Goal: Task Accomplishment & Management: Complete application form

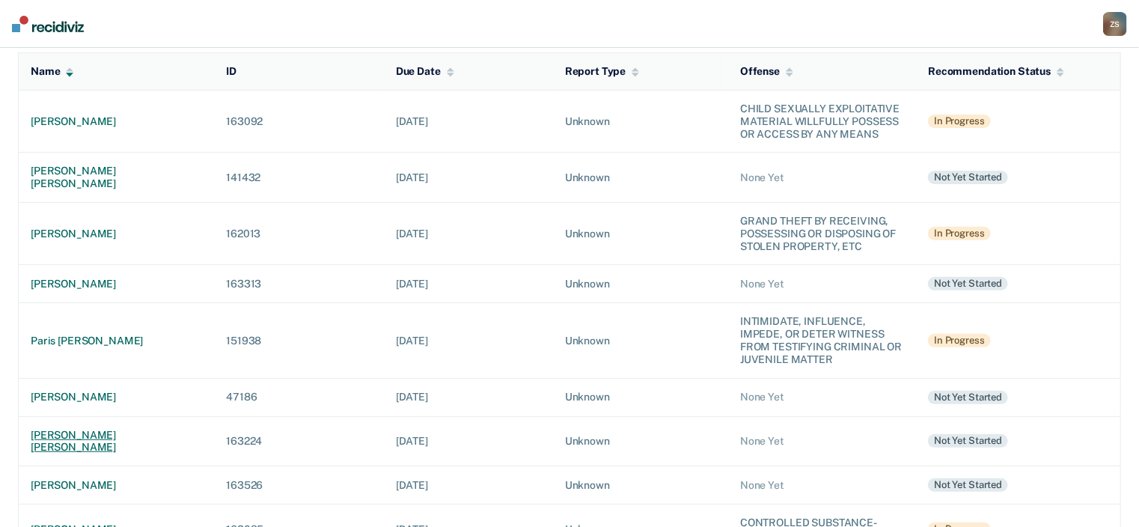
scroll to position [180, 0]
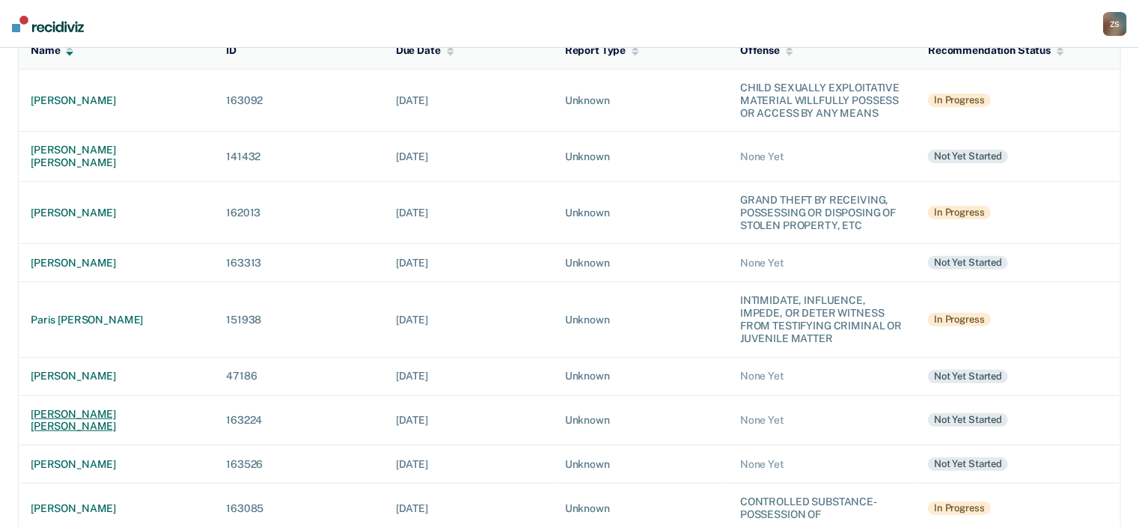
click at [99, 408] on div "[PERSON_NAME] [PERSON_NAME]" at bounding box center [116, 420] width 171 height 25
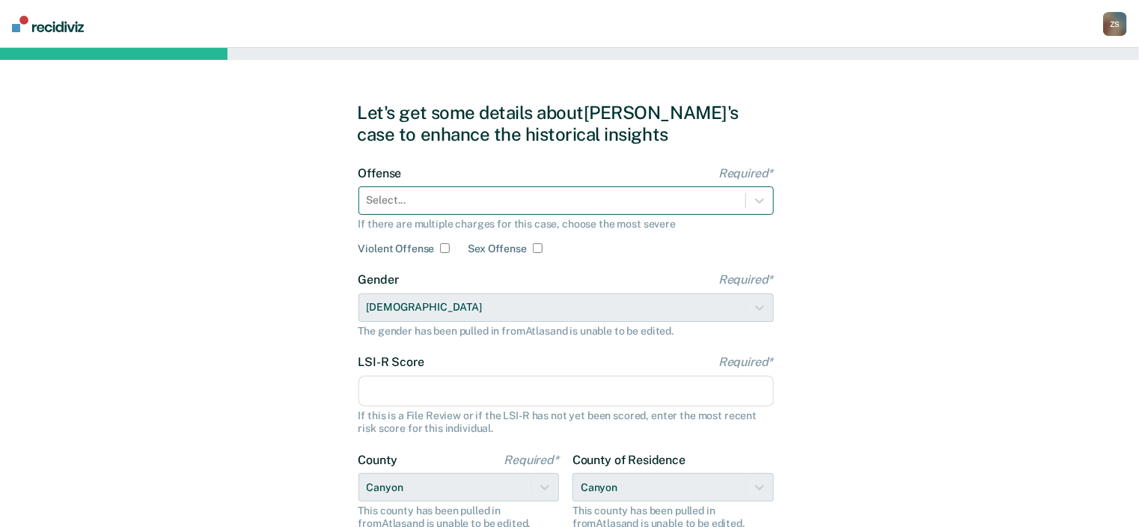
click at [492, 198] on div at bounding box center [552, 200] width 371 height 16
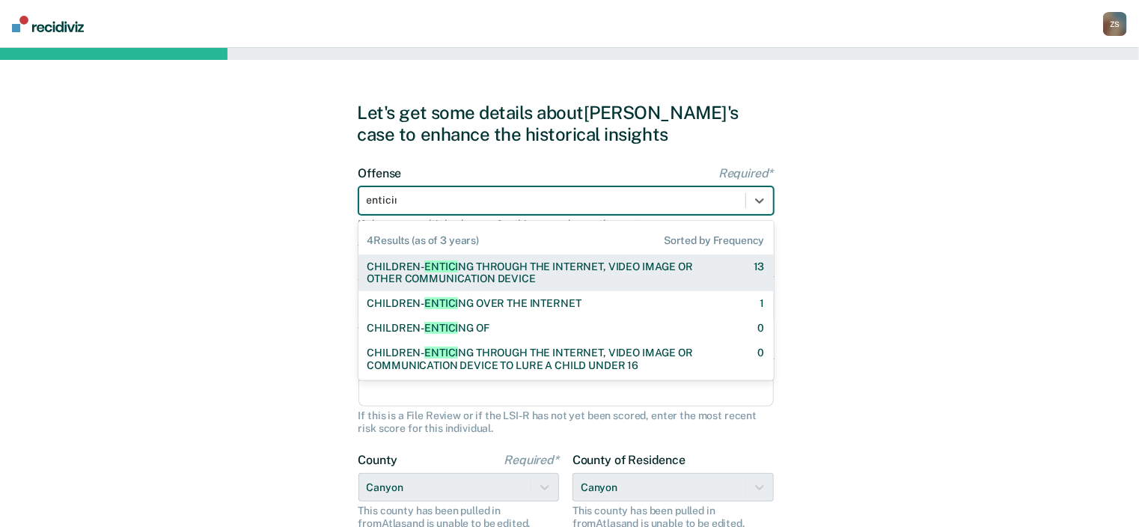
type input "enticing"
click at [509, 270] on div "CHILDREN- ENTICING THROUGH THE INTERNET, VIDEO IMAGE OR OTHER COMMUNICATION DEV…" at bounding box center [547, 272] width 360 height 25
checkbox input "true"
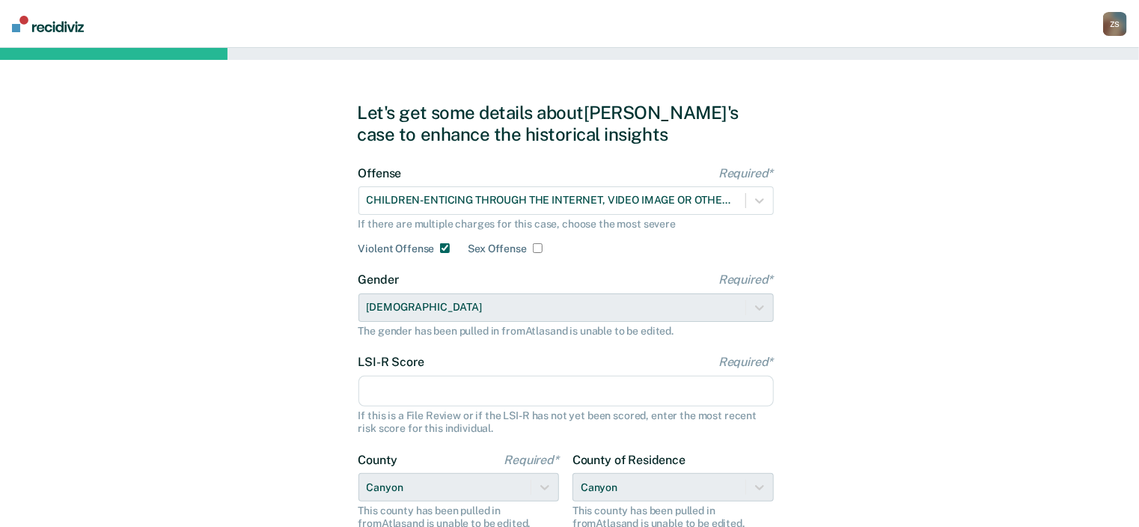
click at [454, 385] on input "LSI-R Score Required*" at bounding box center [565, 391] width 415 height 31
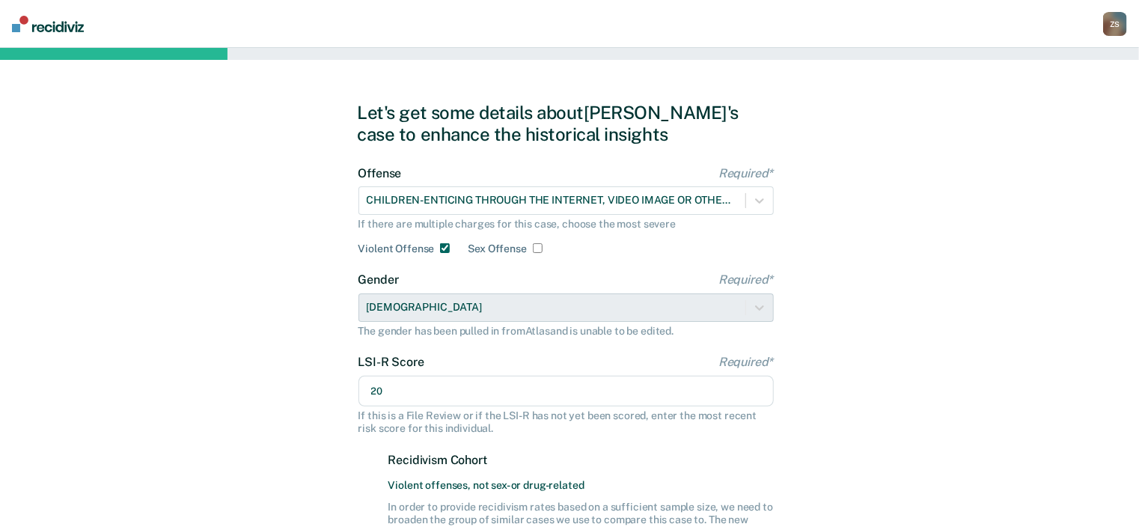
type input "20"
click at [456, 437] on div "LSI-R Score Required* 20 If this is a File Review or if the LSI-R has not yet b…" at bounding box center [565, 459] width 415 height 208
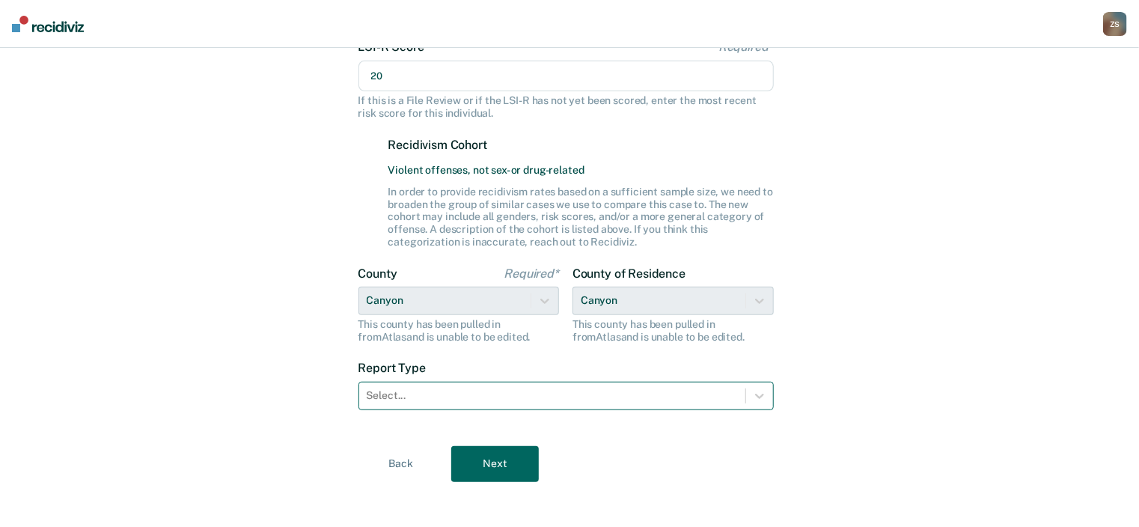
scroll to position [323, 0]
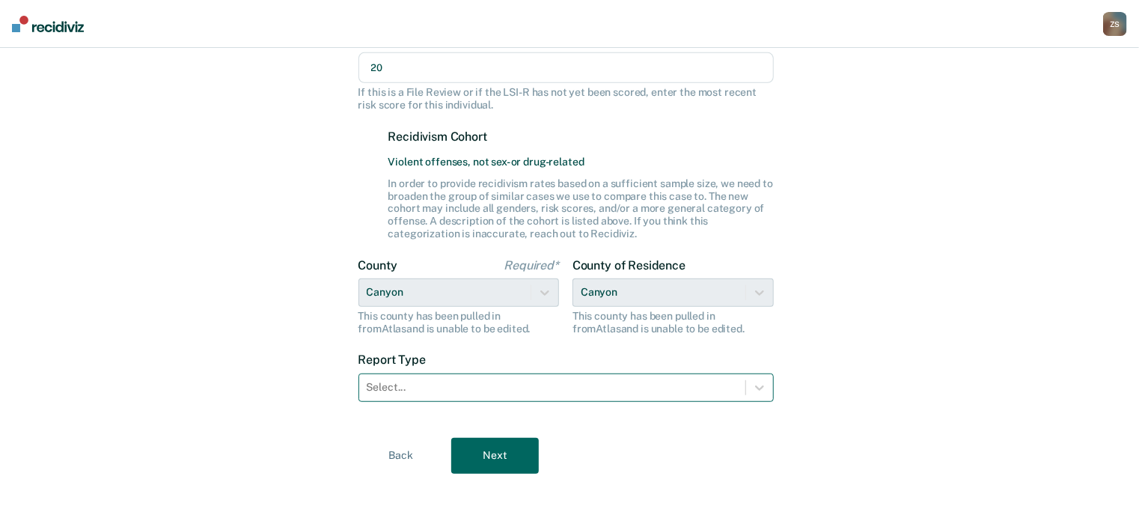
click at [502, 386] on div at bounding box center [552, 387] width 371 height 16
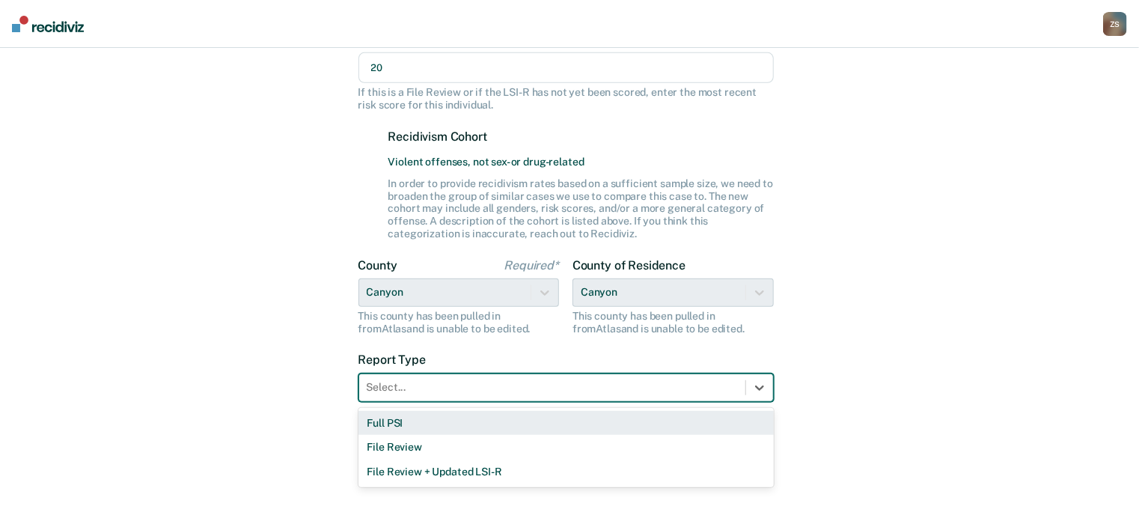
click at [492, 427] on div "Full PSI" at bounding box center [565, 423] width 415 height 25
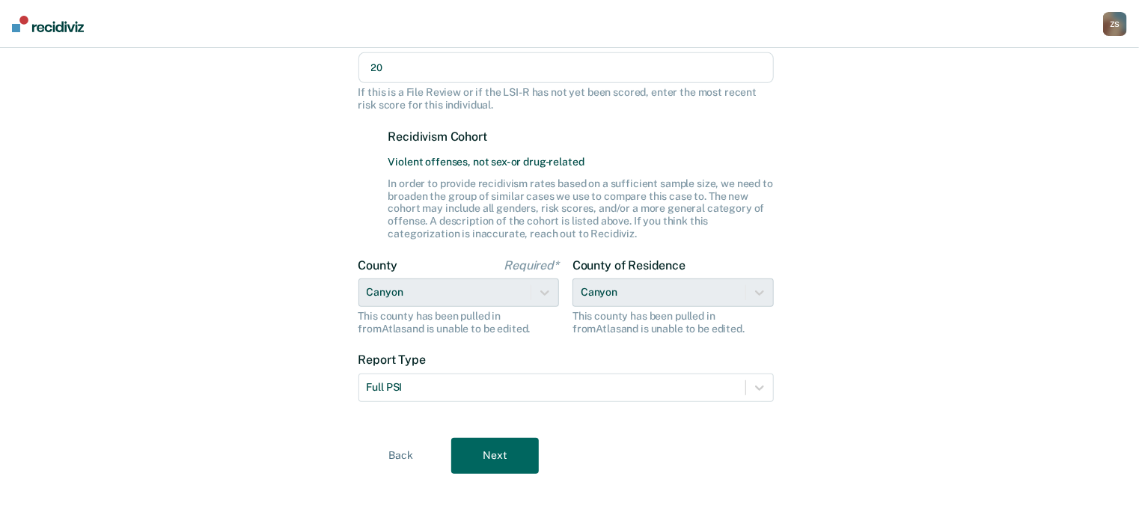
click at [507, 452] on button "Next" at bounding box center [495, 456] width 88 height 36
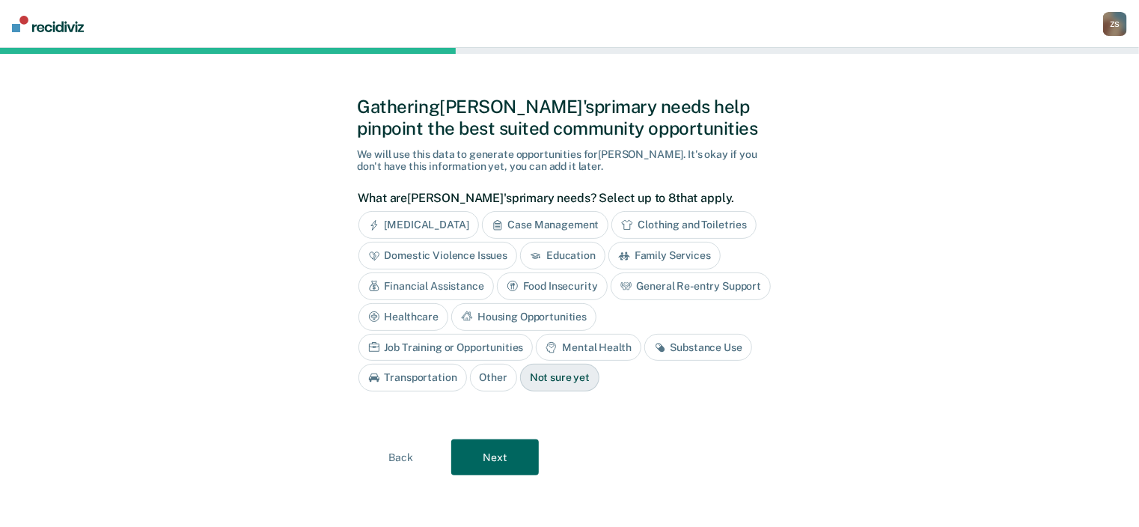
click at [536, 345] on div "Mental Health" at bounding box center [588, 348] width 105 height 28
click at [534, 334] on div "Job Training or Opportunities" at bounding box center [445, 348] width 175 height 28
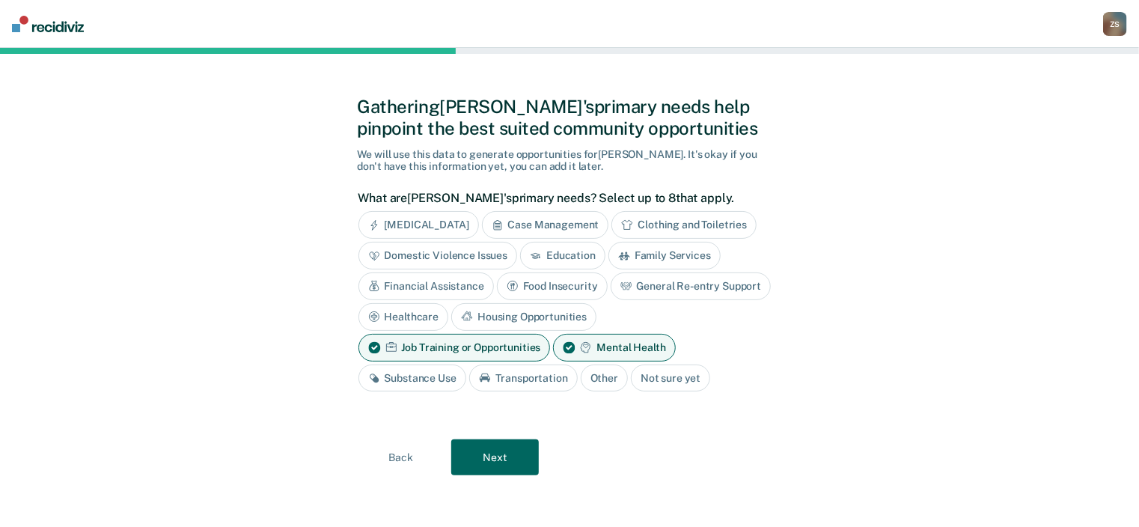
click at [456, 286] on div "Financial Assistance" at bounding box center [425, 286] width 135 height 28
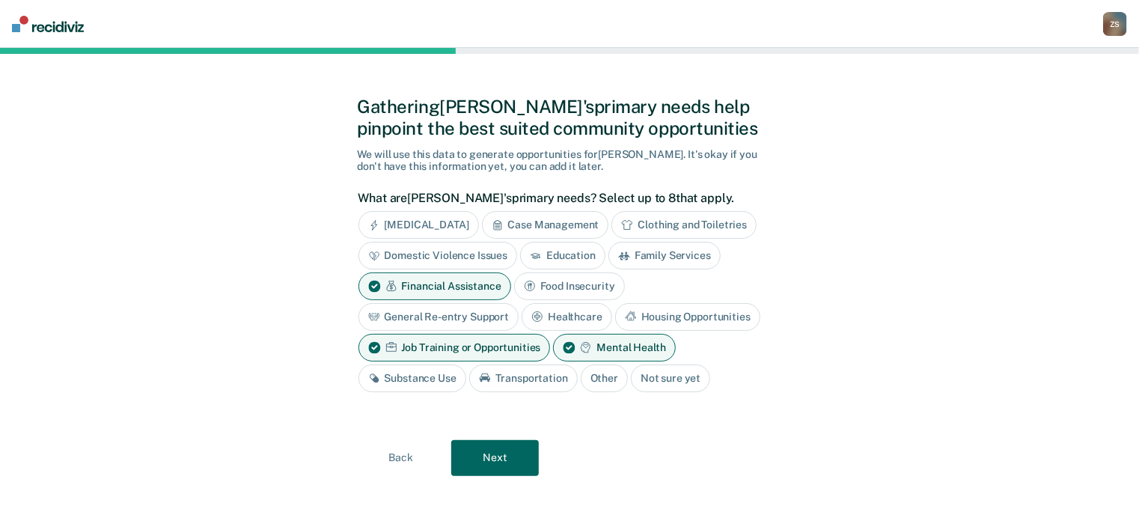
click at [491, 450] on button "Next" at bounding box center [495, 458] width 88 height 36
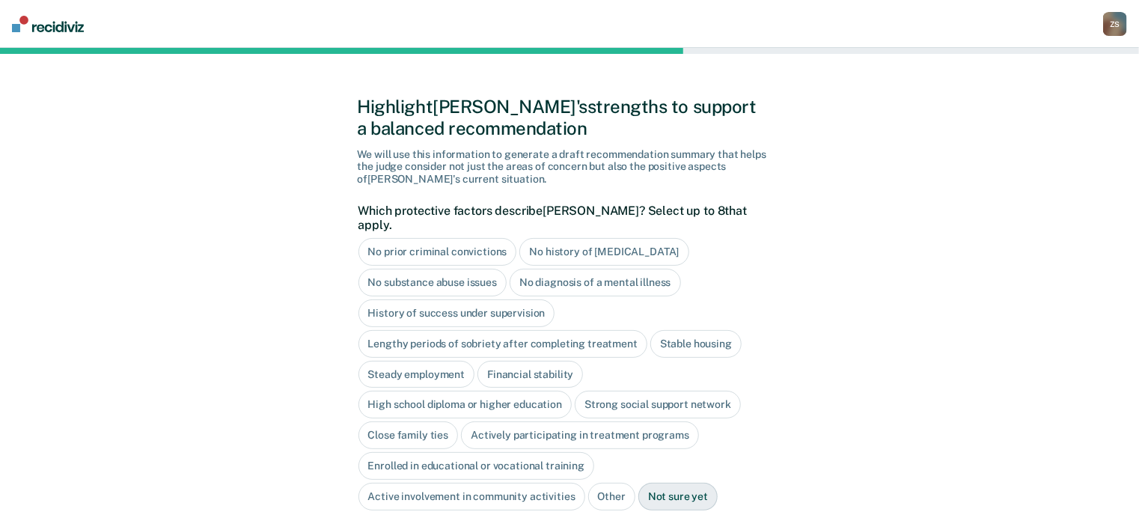
click at [464, 239] on div "No prior criminal convictions" at bounding box center [437, 252] width 159 height 28
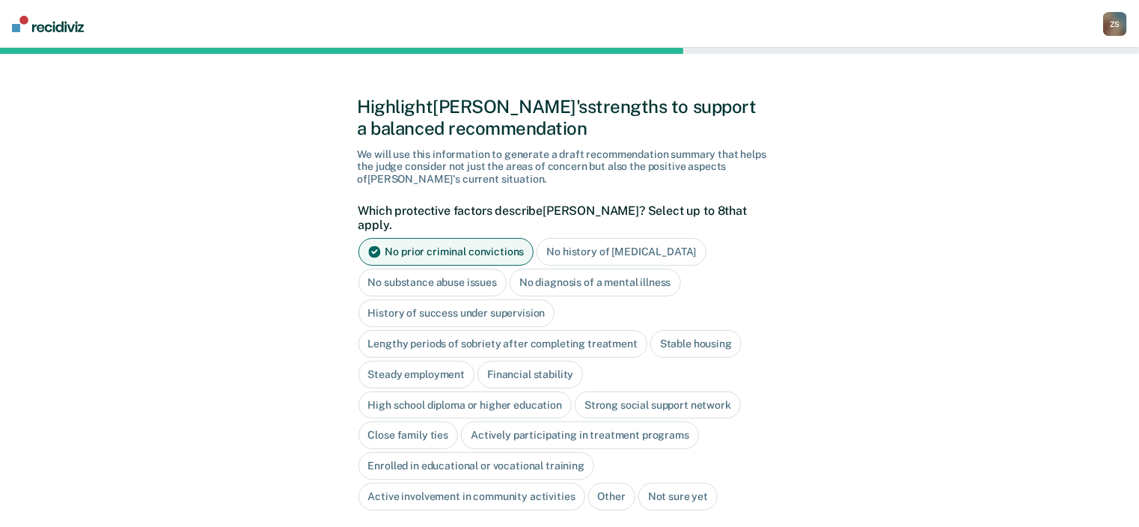
click at [476, 272] on div "No substance abuse issues" at bounding box center [432, 283] width 149 height 28
click at [685, 330] on div "Stable housing" at bounding box center [695, 344] width 91 height 28
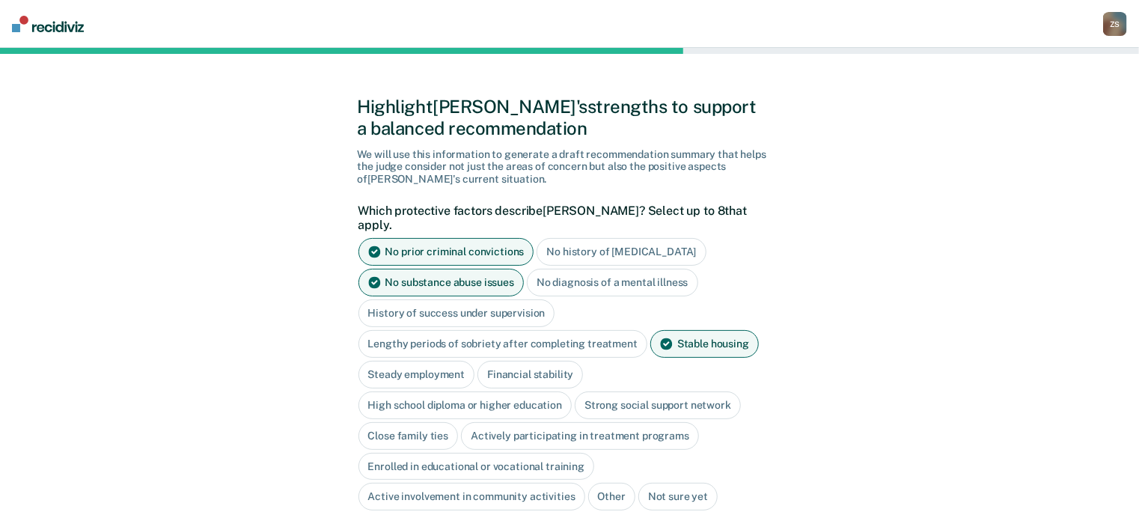
click at [489, 391] on div "High school diploma or higher education" at bounding box center [465, 405] width 214 height 28
click at [645, 392] on div "Strong social support network" at bounding box center [675, 405] width 166 height 28
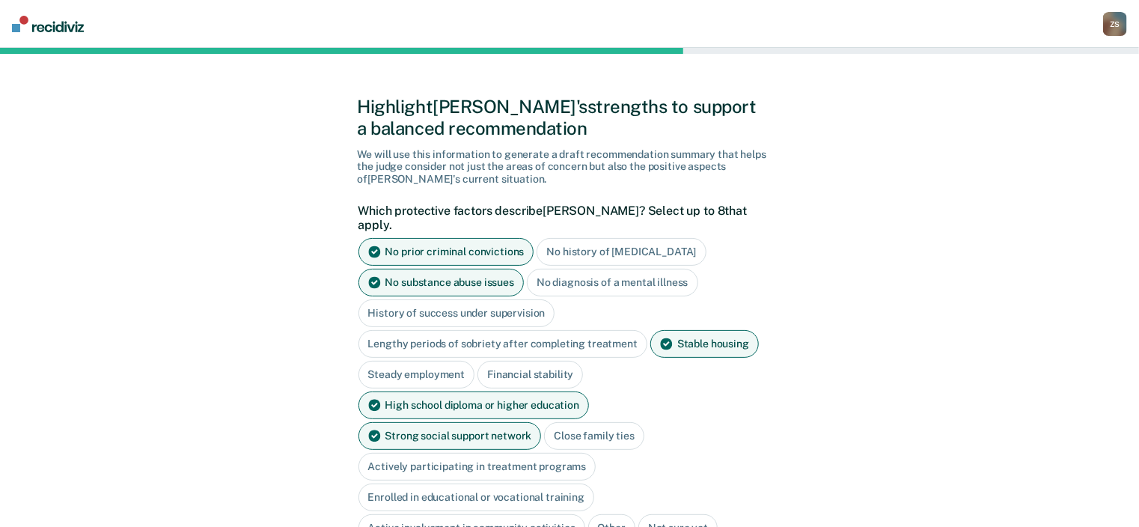
click at [544, 425] on div "Close family ties" at bounding box center [594, 436] width 100 height 28
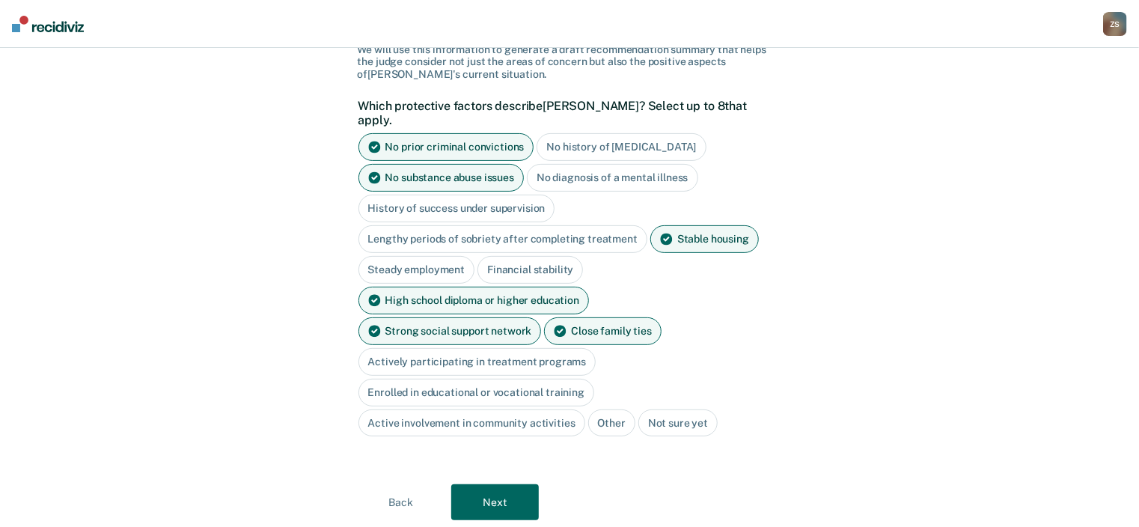
click at [509, 484] on button "Next" at bounding box center [495, 502] width 88 height 36
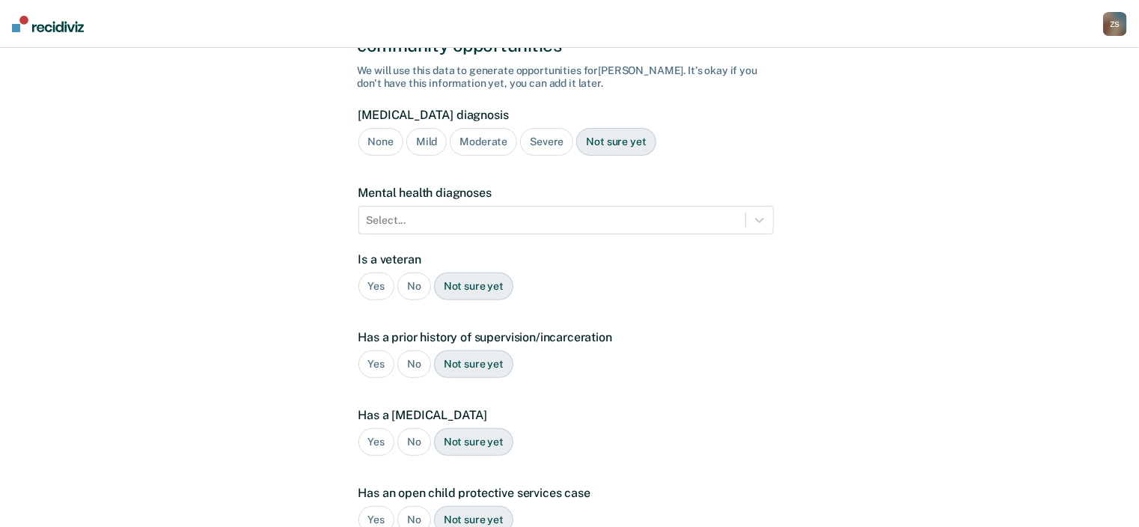
scroll to position [310, 0]
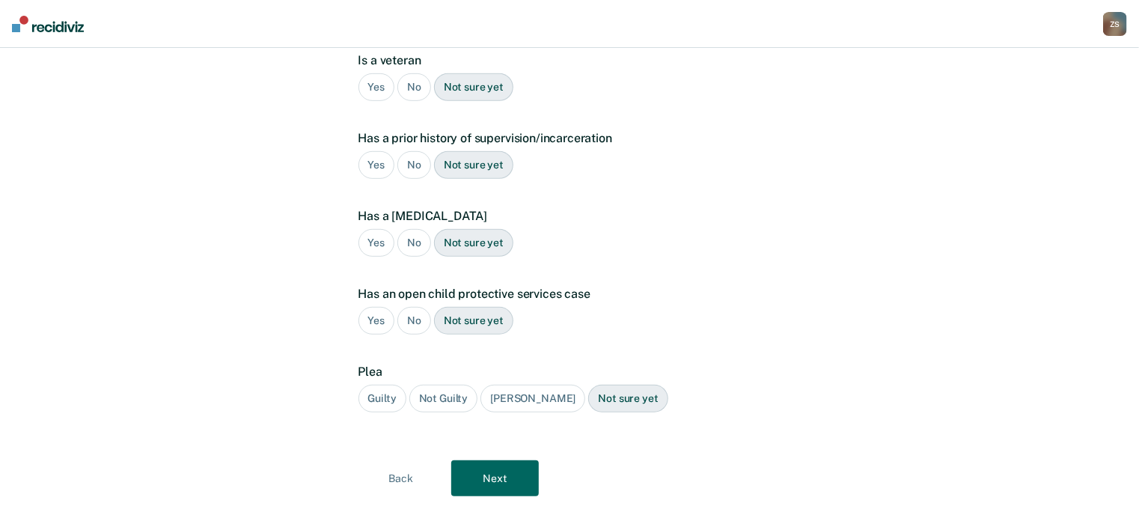
click at [401, 385] on div "Guilty" at bounding box center [382, 399] width 48 height 28
click at [500, 460] on button "Next" at bounding box center [495, 478] width 88 height 36
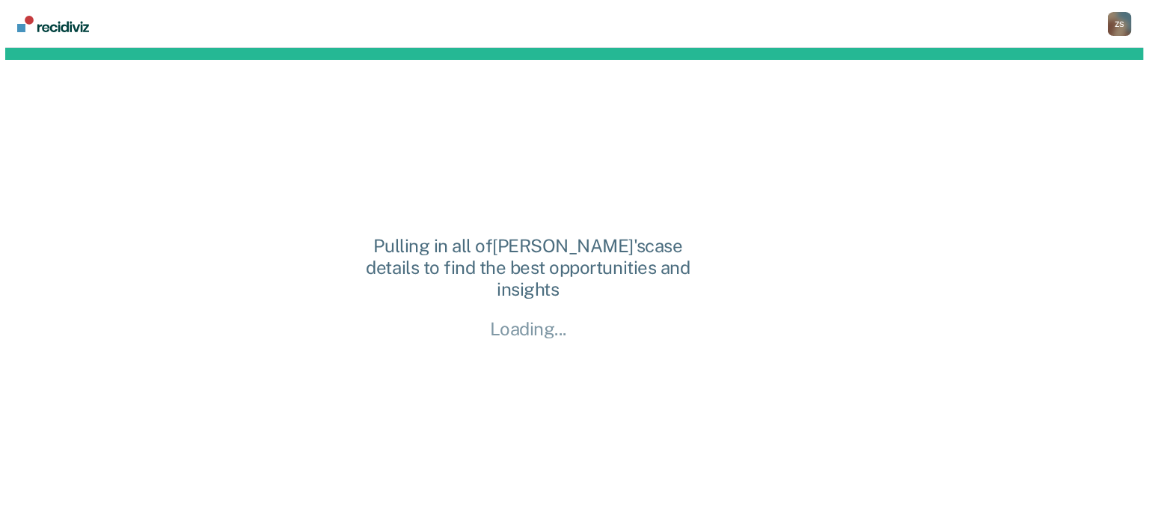
scroll to position [0, 0]
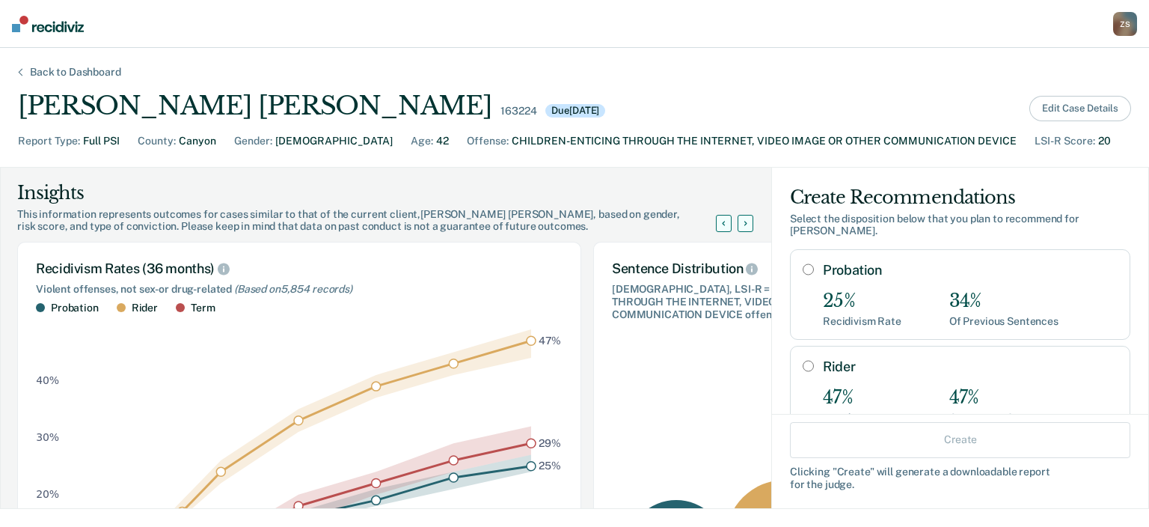
click at [1053, 114] on button "Edit Case Details" at bounding box center [1081, 108] width 102 height 25
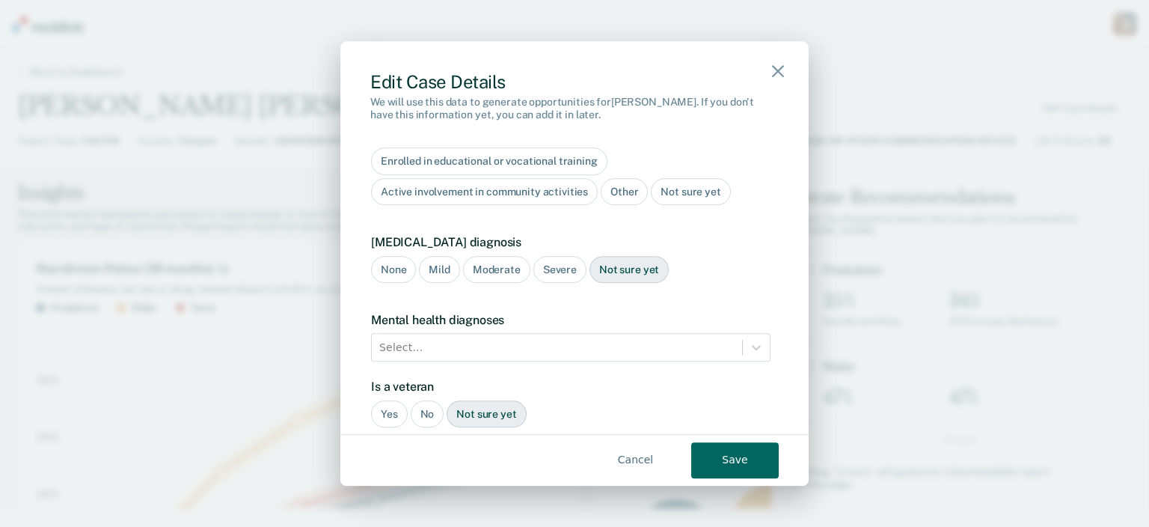
scroll to position [1137, 0]
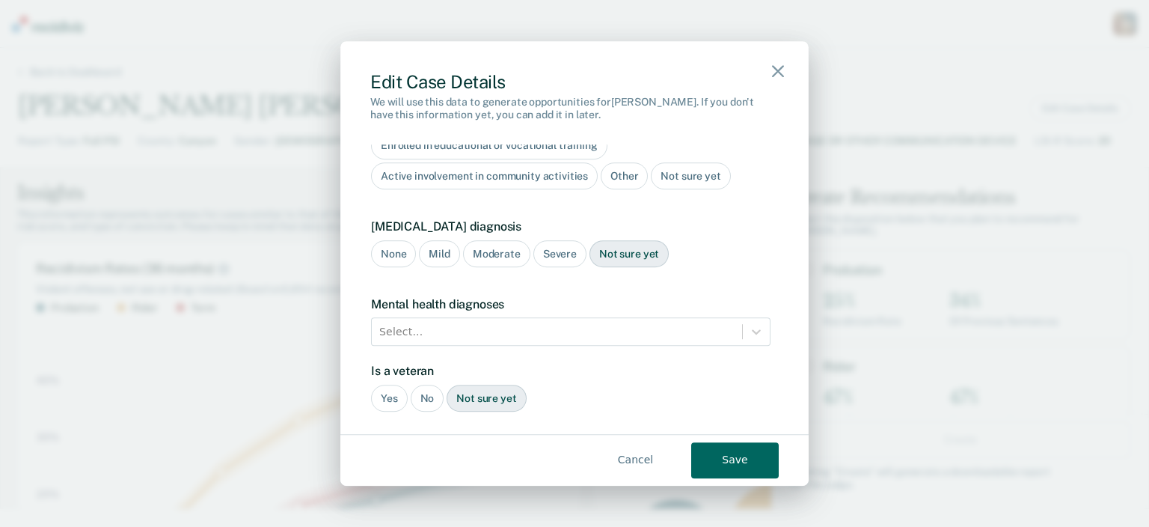
click at [405, 240] on div "None" at bounding box center [393, 254] width 45 height 28
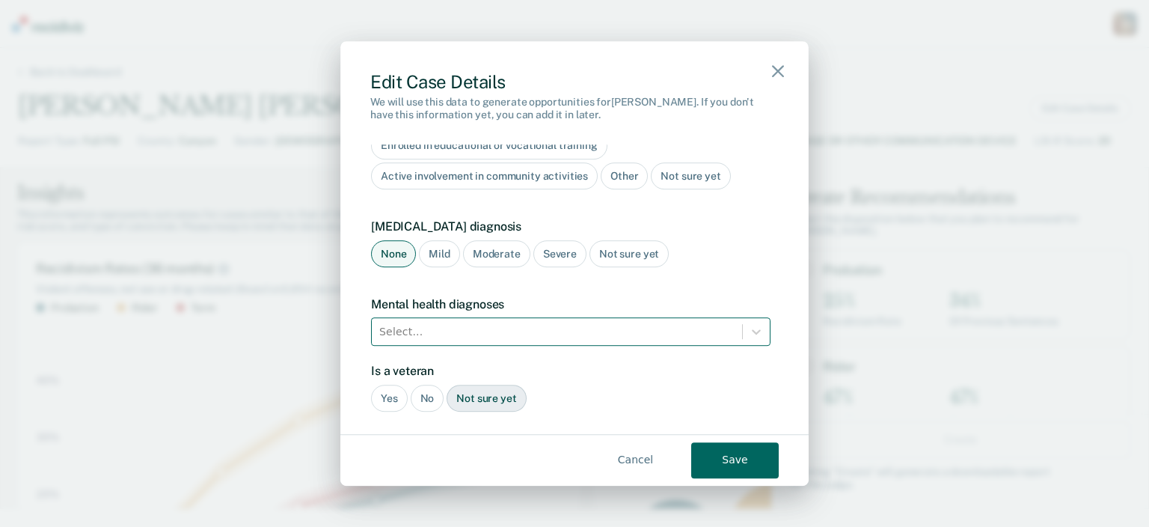
click at [428, 323] on div at bounding box center [556, 332] width 355 height 19
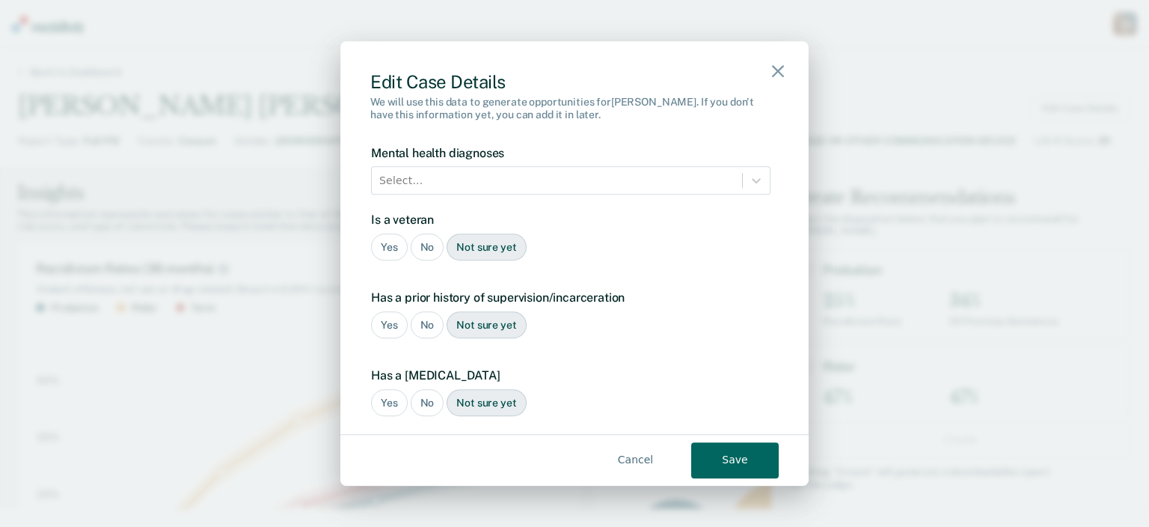
scroll to position [1317, 0]
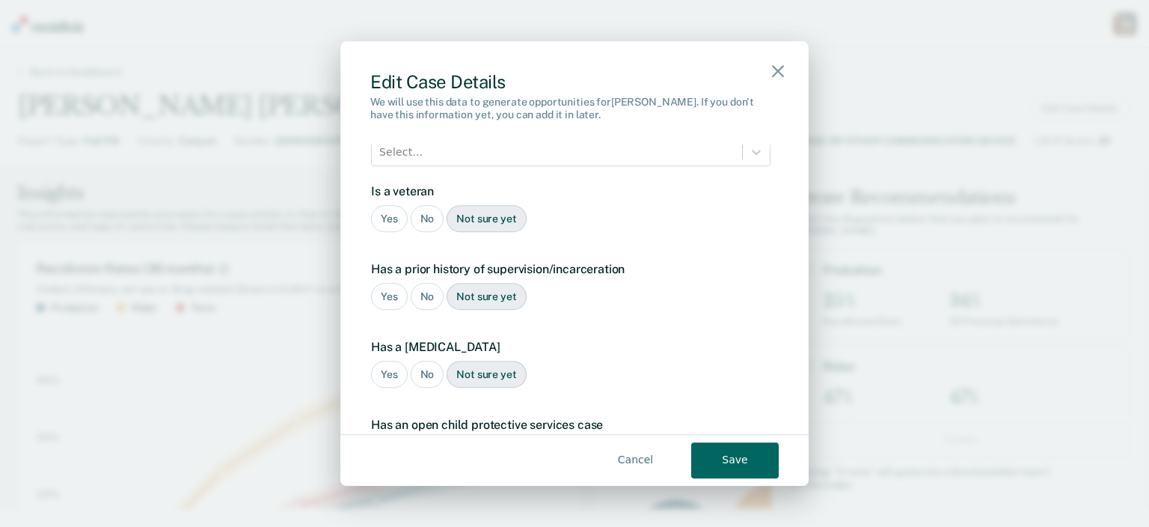
click at [422, 210] on div "No" at bounding box center [428, 219] width 34 height 28
click at [426, 283] on div "No" at bounding box center [428, 297] width 34 height 28
click at [428, 361] on div "No" at bounding box center [428, 375] width 34 height 28
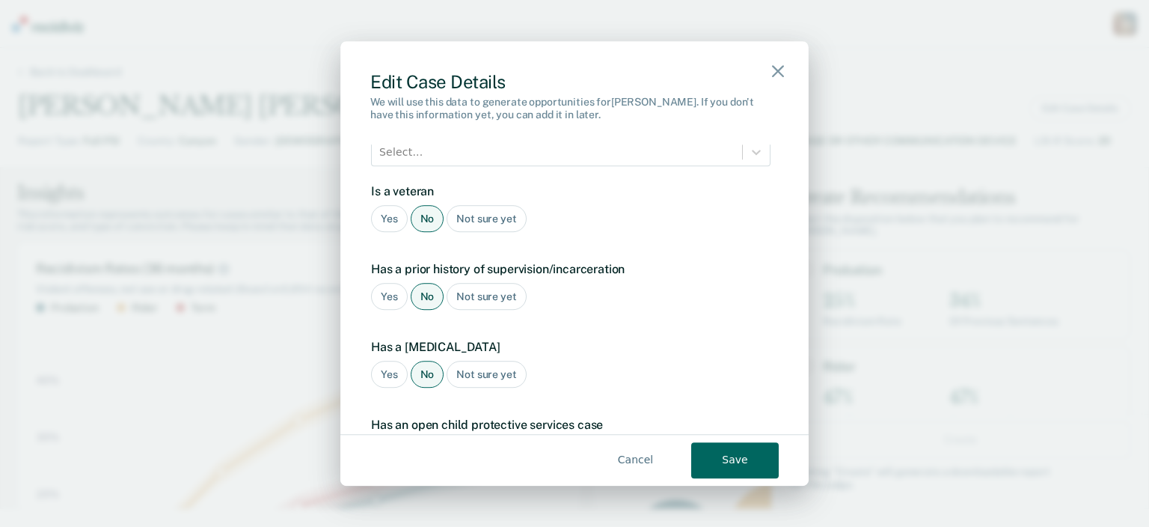
click at [397, 361] on div "Yes" at bounding box center [389, 375] width 37 height 28
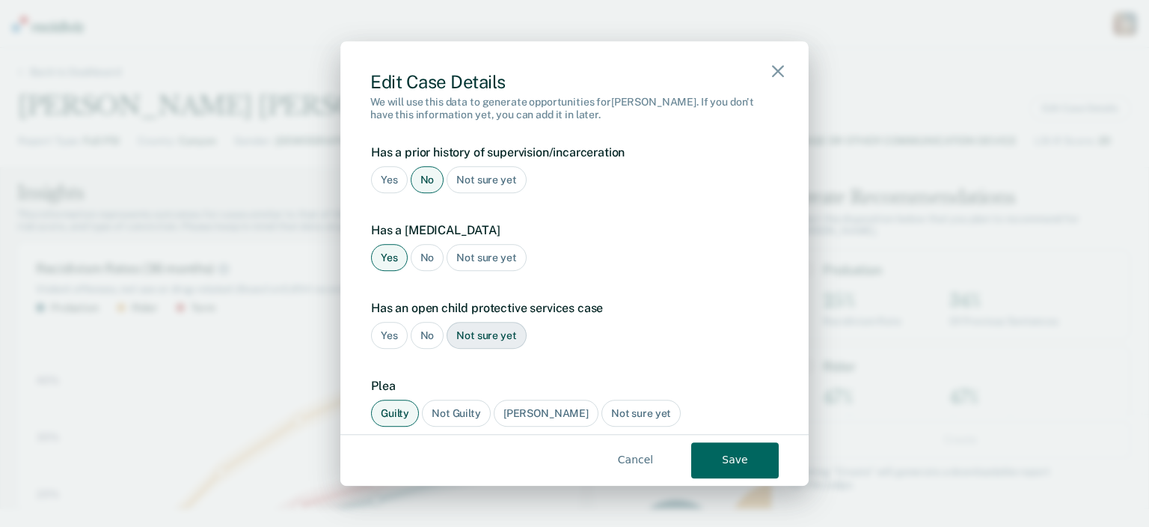
scroll to position [1435, 0]
click at [424, 321] on div "No" at bounding box center [428, 335] width 34 height 28
click at [726, 467] on button "Save" at bounding box center [735, 460] width 88 height 36
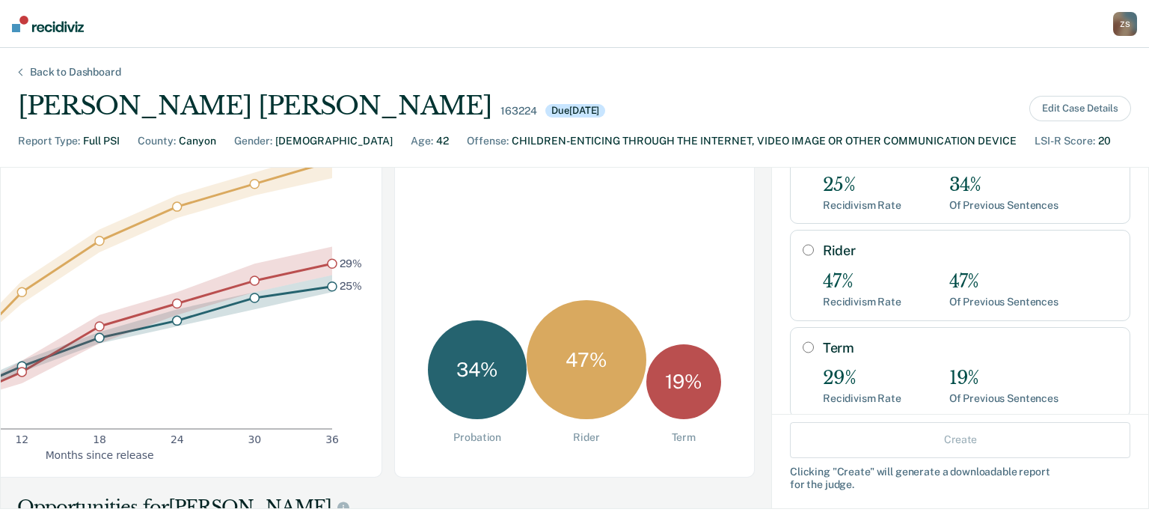
scroll to position [120, 0]
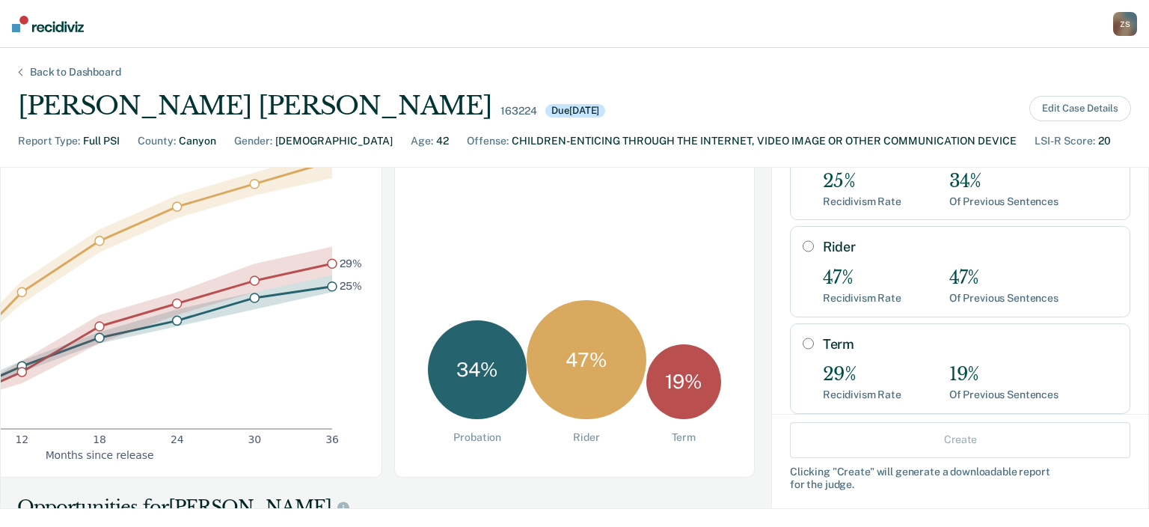
click at [803, 338] on input "Term" at bounding box center [808, 344] width 11 height 12
radio input "true"
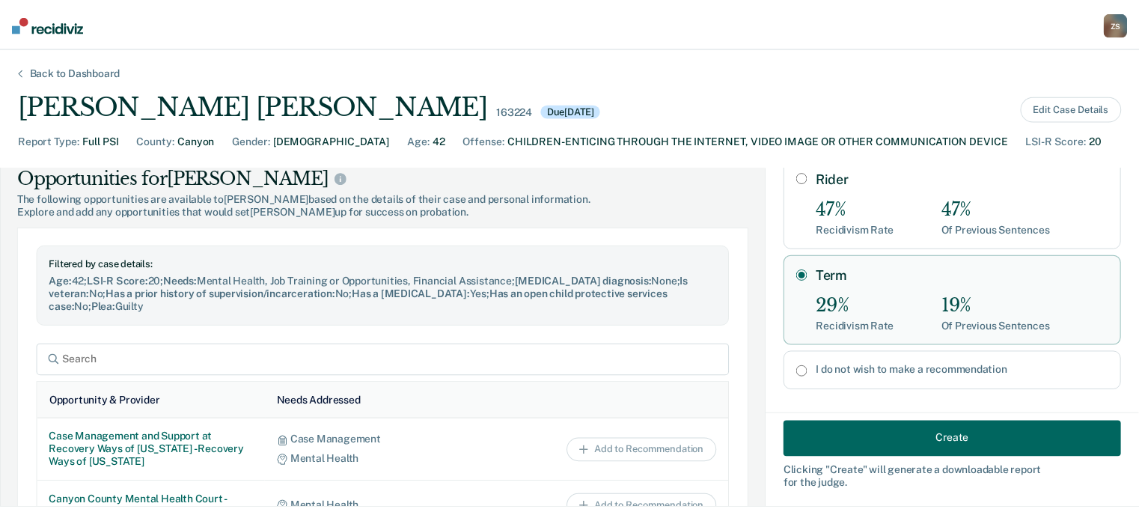
scroll to position [539, 0]
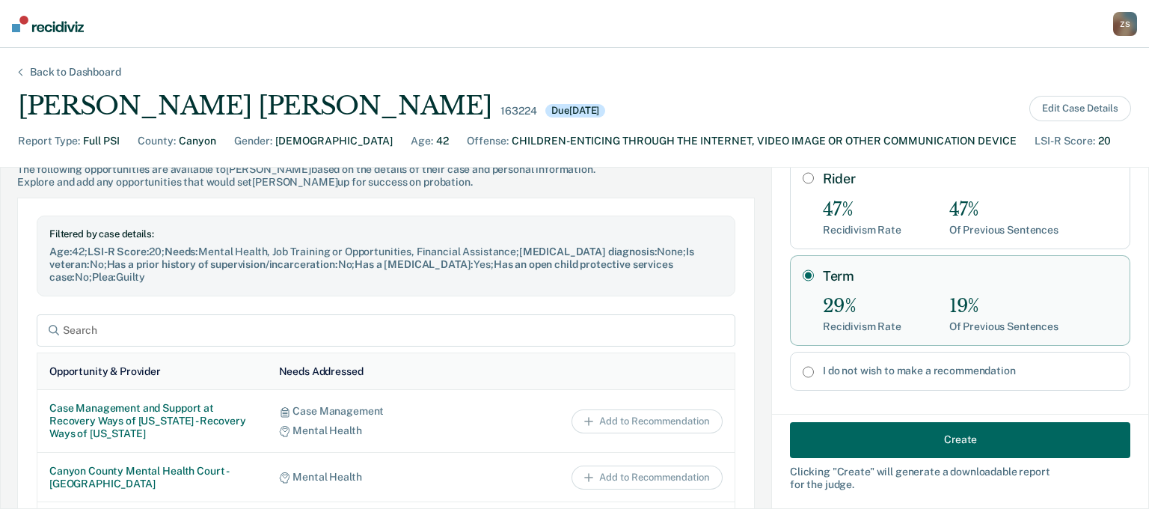
click at [812, 443] on button "Create" at bounding box center [960, 439] width 340 height 36
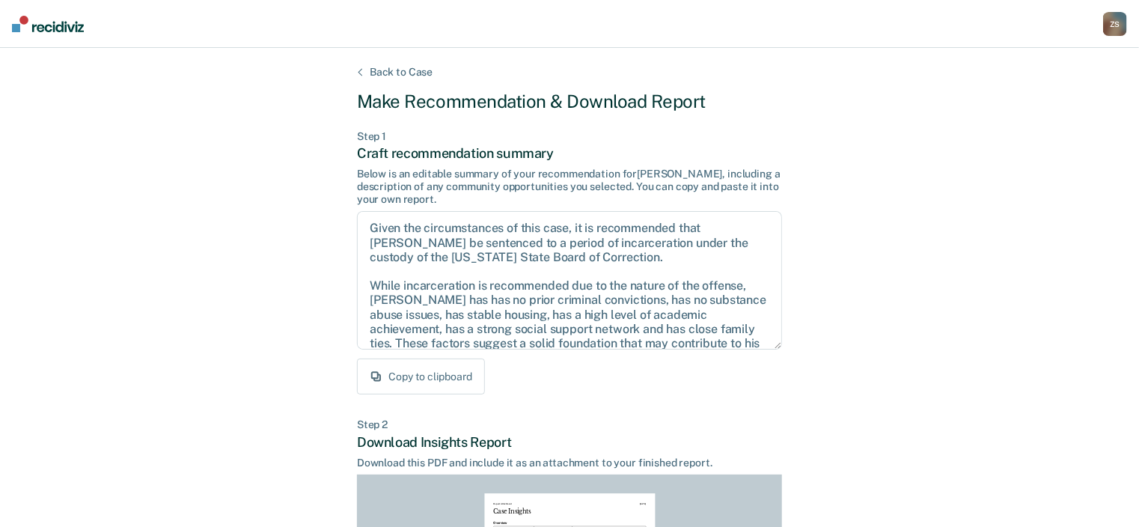
click at [452, 370] on button "Copy to clipboard" at bounding box center [421, 376] width 128 height 36
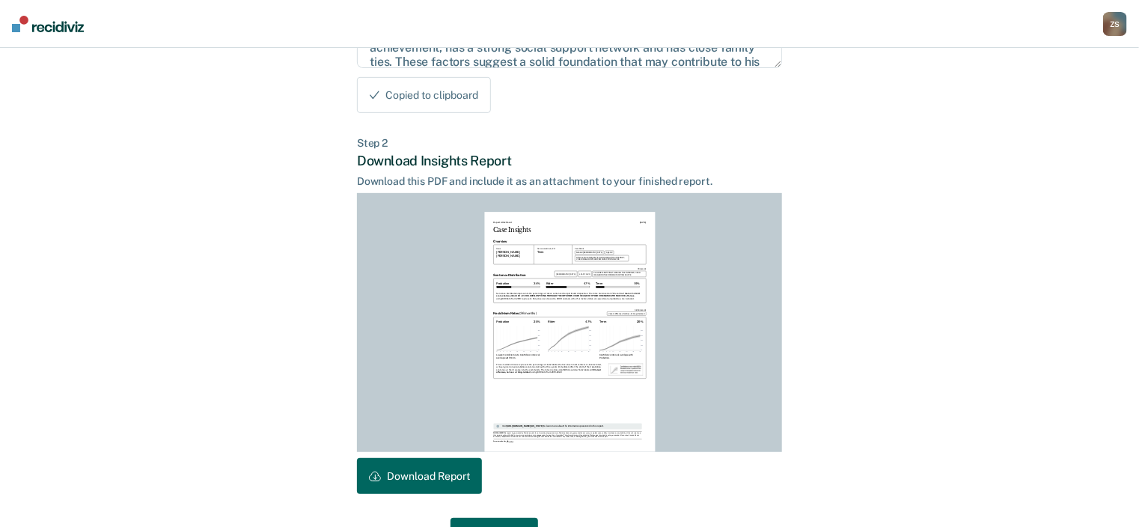
scroll to position [326, 0]
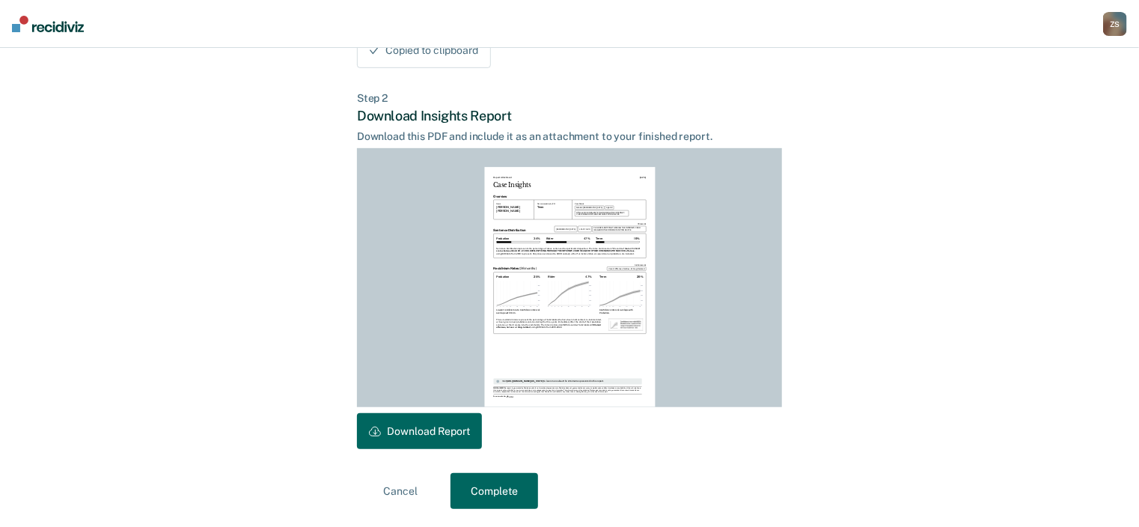
click at [446, 437] on button "Download Report" at bounding box center [419, 431] width 125 height 36
click at [1114, 31] on div "Z S" at bounding box center [1115, 24] width 24 height 24
click at [1037, 74] on link "Go to PSI Case Dashboard" at bounding box center [1052, 79] width 125 height 13
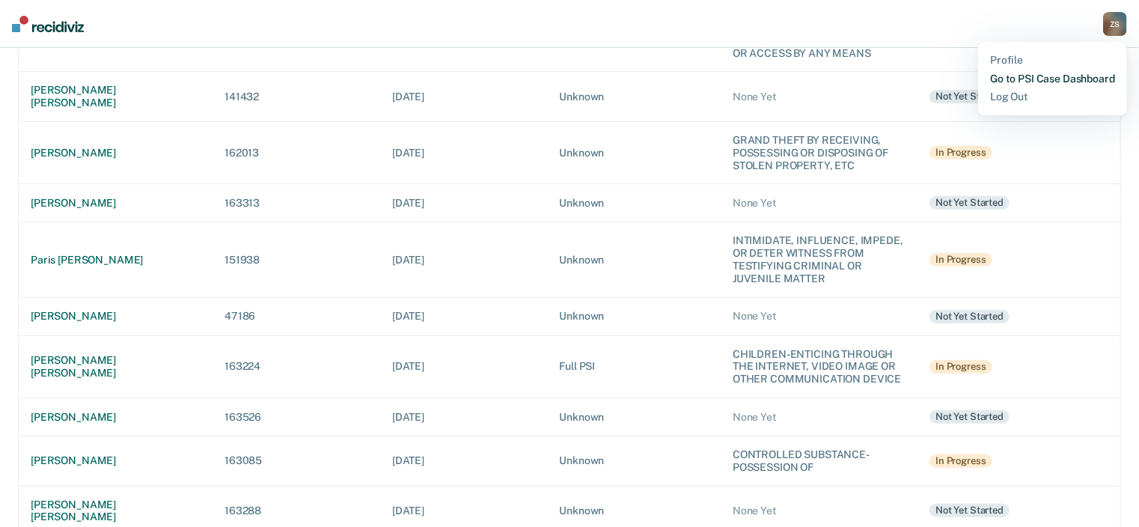
scroll to position [120, 0]
